Goal: Book appointment/travel/reservation

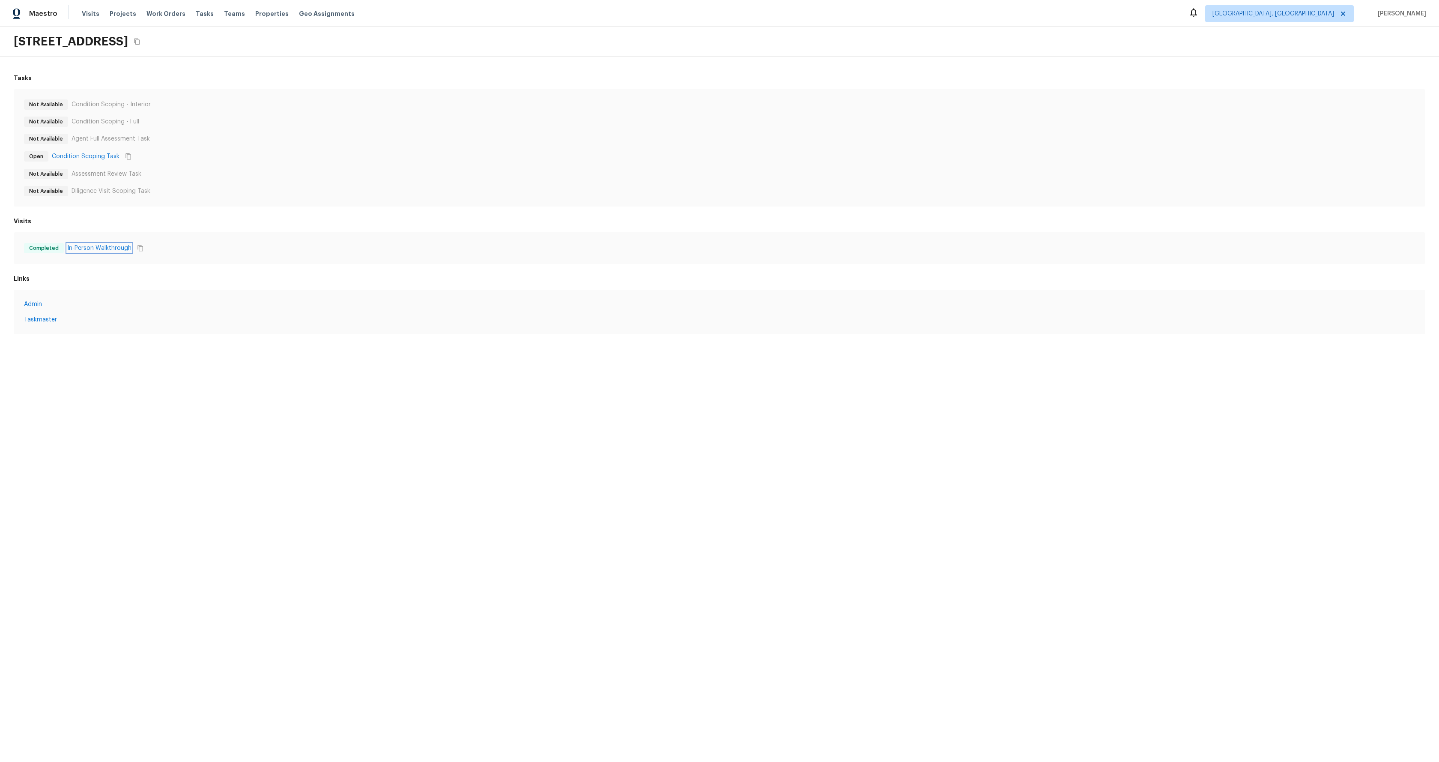
click at [93, 248] on link "In-Person Walkthrough" at bounding box center [99, 248] width 64 height 9
click at [341, 317] on h6 "Links" at bounding box center [720, 313] width 1412 height 9
click at [104, 284] on link "In-Person Walkthrough" at bounding box center [99, 281] width 64 height 9
click at [444, 369] on html "Maestro Visits Projects Work Orders Tasks Teams Properties Geo Assignments Albu…" at bounding box center [719, 184] width 1439 height 369
